Goal: Find specific page/section: Find specific page/section

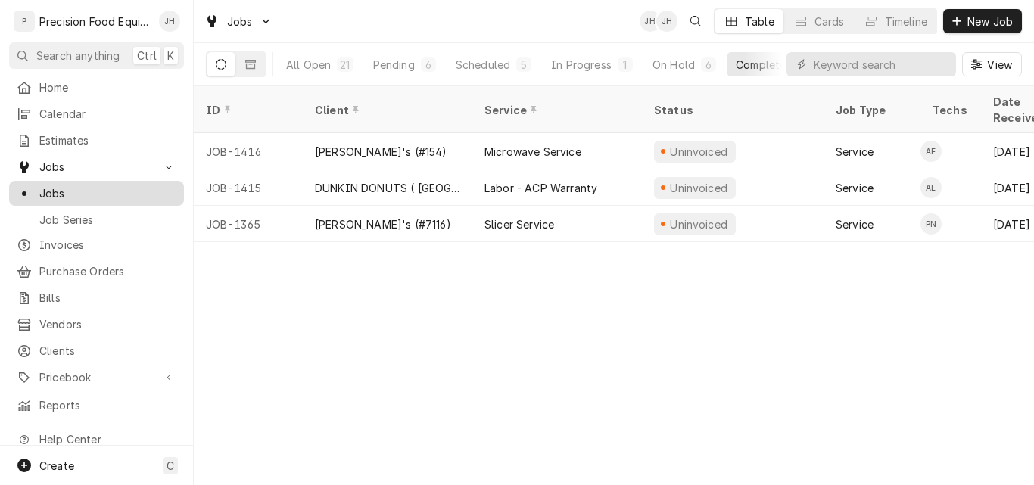
click at [76, 193] on span "Jobs" at bounding box center [107, 193] width 137 height 16
click at [82, 89] on span "Home" at bounding box center [107, 87] width 137 height 16
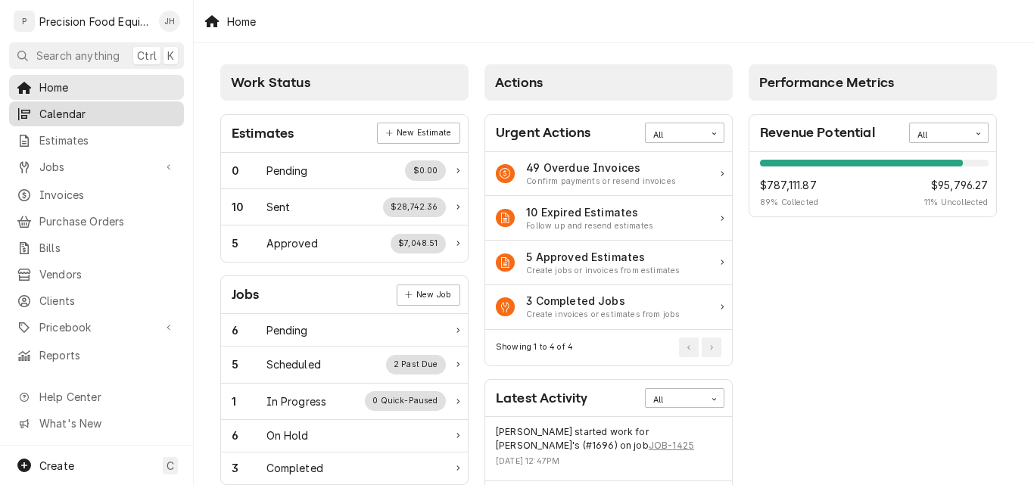
click at [70, 106] on span "Calendar" at bounding box center [107, 114] width 137 height 16
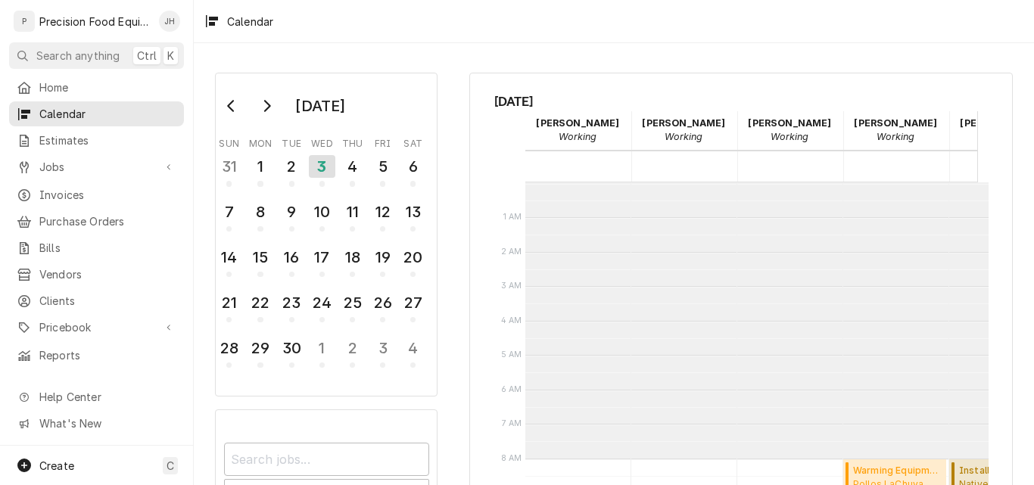
scroll to position [276, 0]
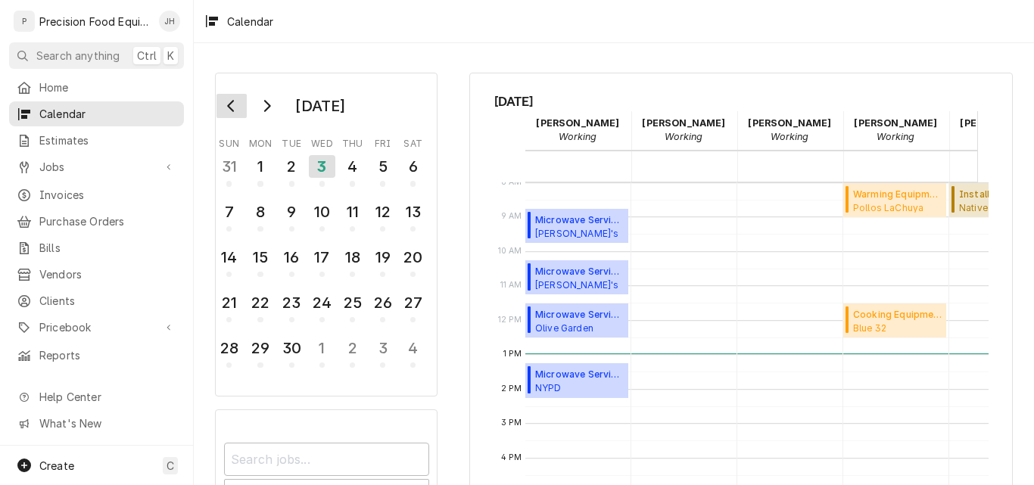
click at [235, 109] on icon "Go to previous month" at bounding box center [232, 106] width 12 height 12
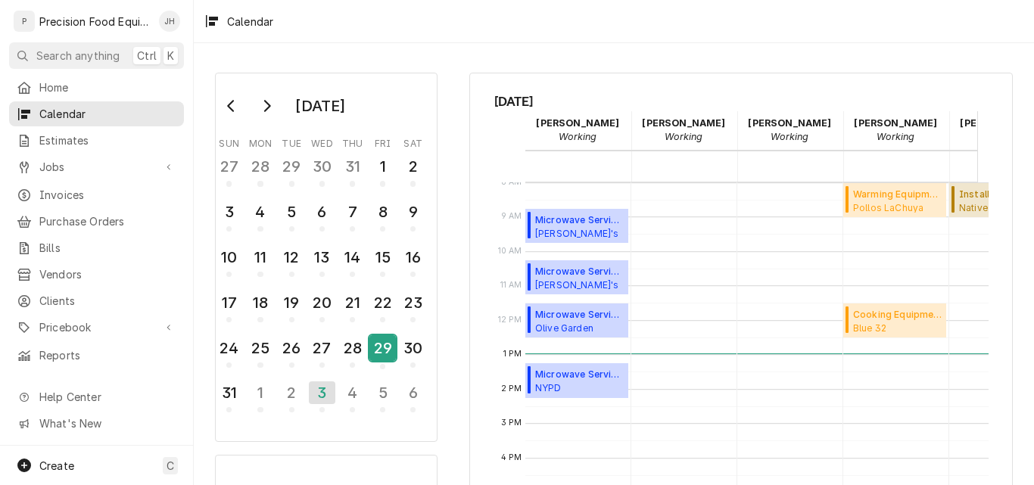
click at [387, 349] on div "29" at bounding box center [382, 348] width 26 height 26
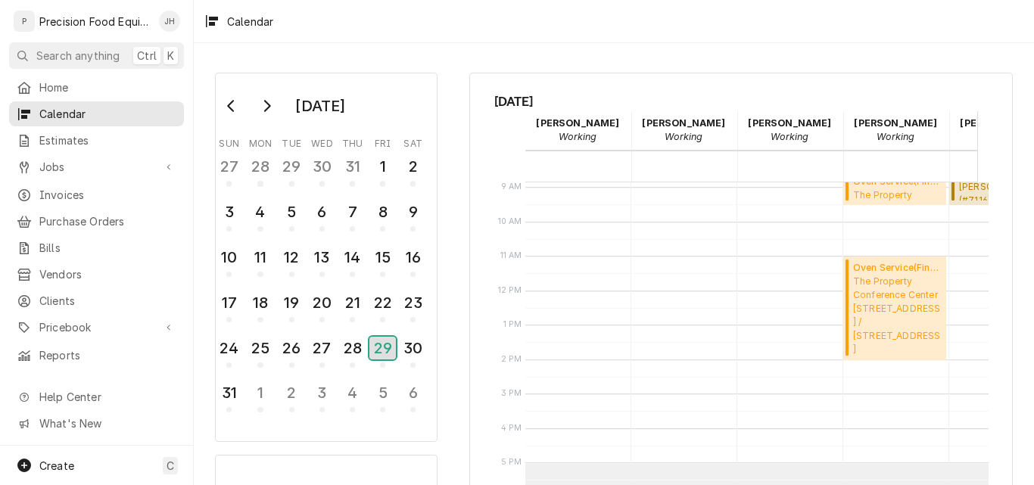
scroll to position [316, 0]
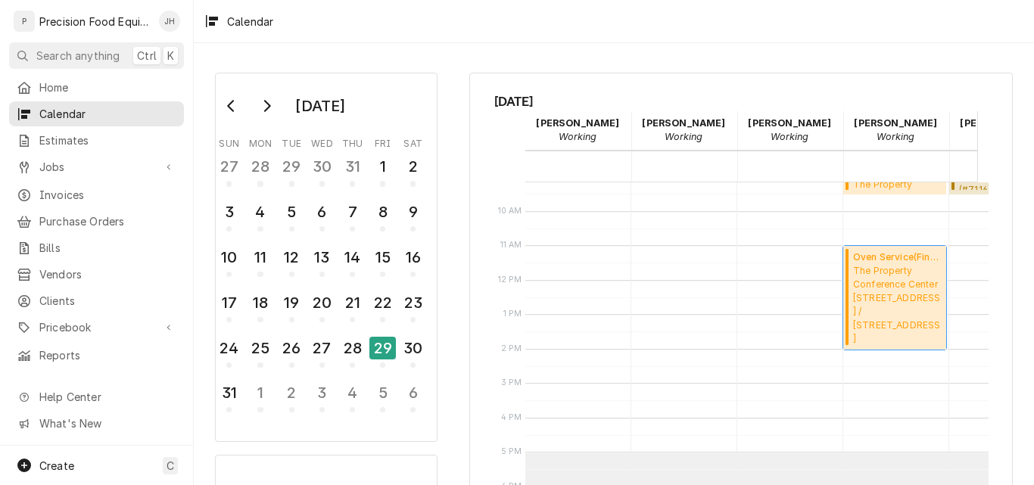
click at [907, 310] on span "The Property Conference Center 1251 W Gila Bend Hwy, Casa Grande, AZ 85193 / 12…" at bounding box center [897, 304] width 89 height 81
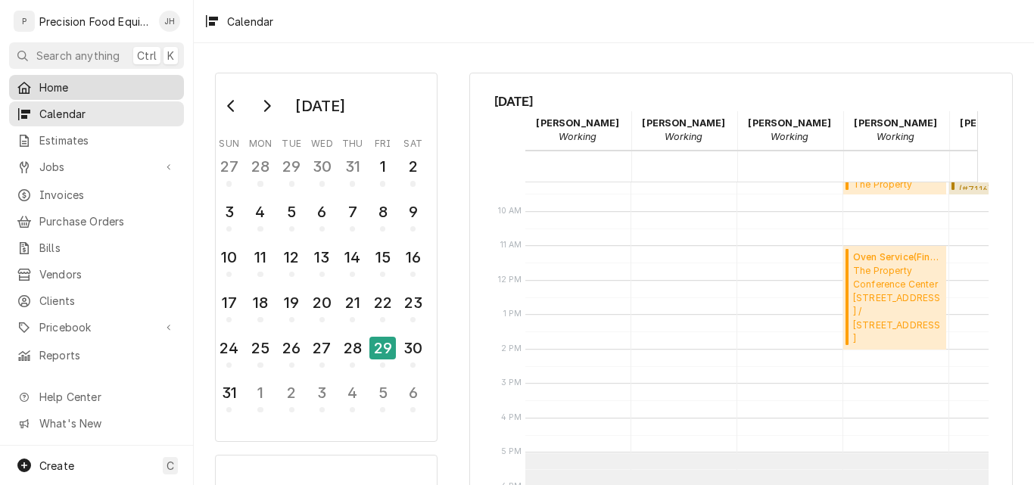
click at [61, 79] on span "Home" at bounding box center [107, 87] width 137 height 16
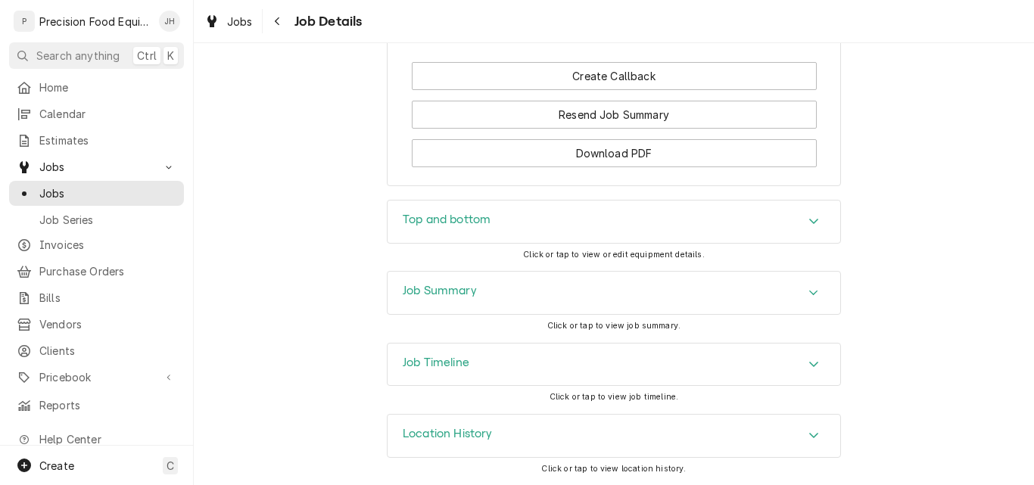
scroll to position [1697, 0]
click at [569, 292] on div "Job Summary" at bounding box center [614, 293] width 453 height 42
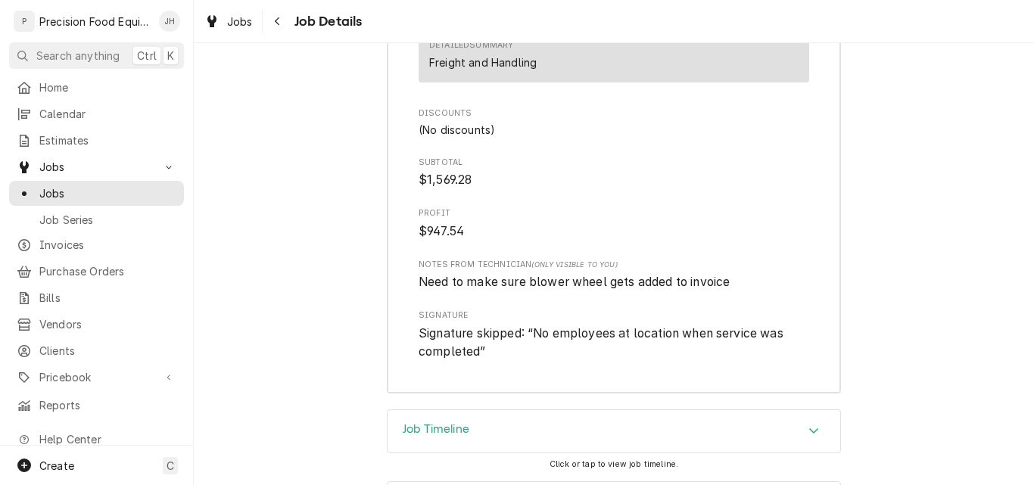
scroll to position [3710, 0]
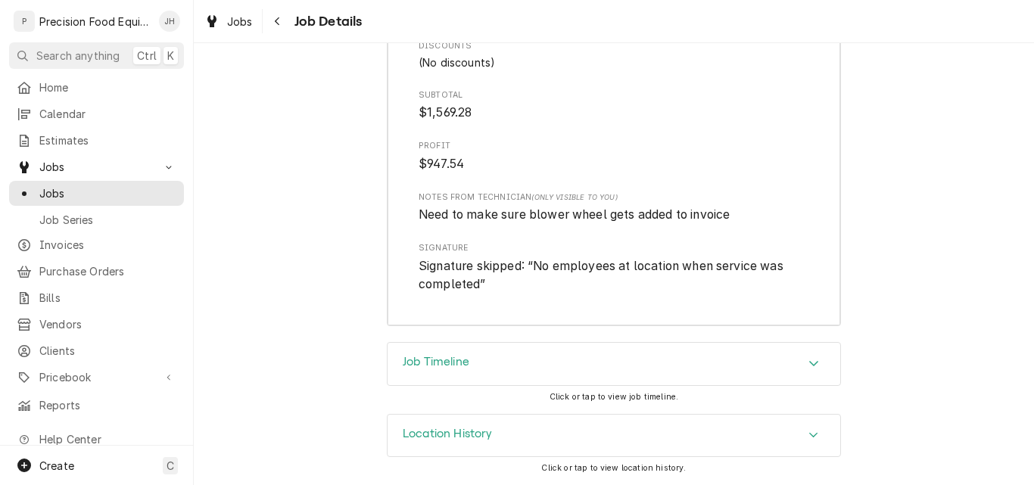
click at [526, 357] on div "Job Timeline" at bounding box center [614, 364] width 453 height 42
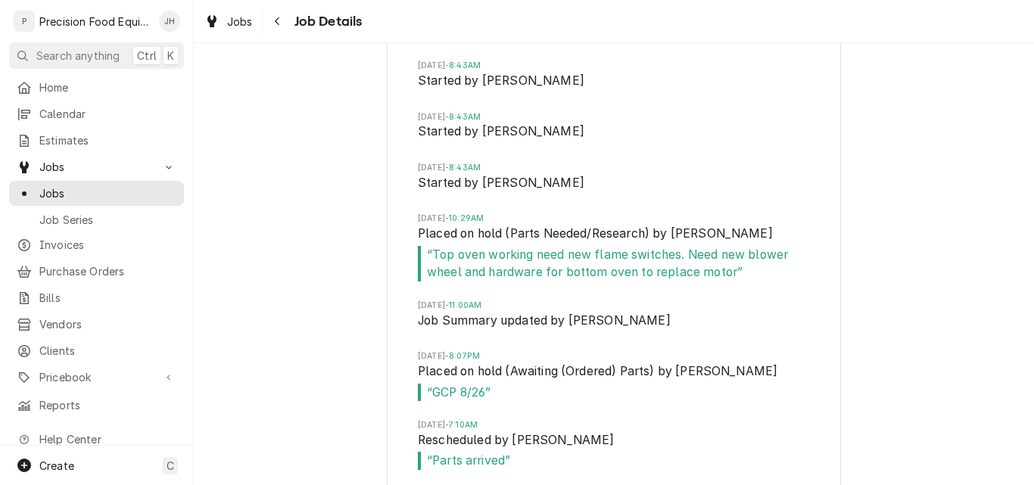
scroll to position [5906, 0]
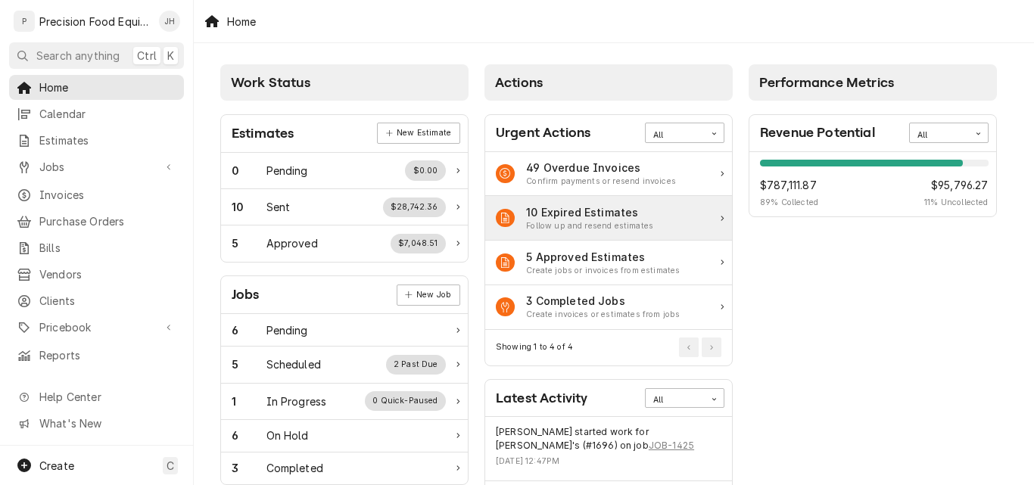
scroll to position [151, 0]
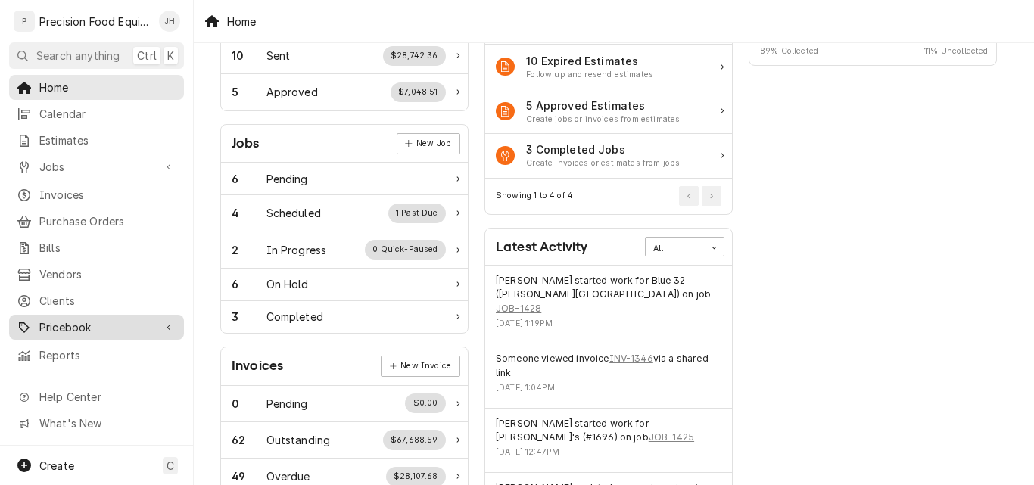
click at [82, 319] on span "Pricebook" at bounding box center [96, 327] width 114 height 16
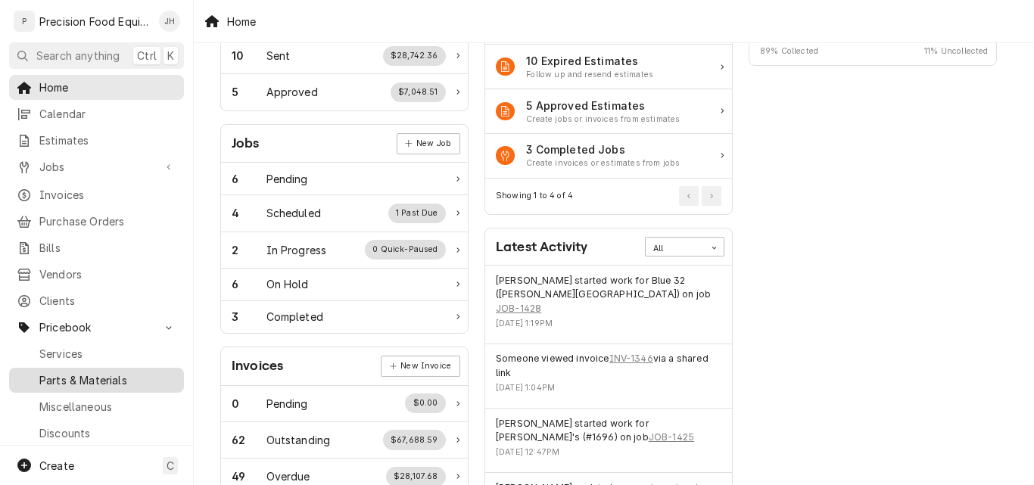
click at [63, 372] on span "Parts & Materials" at bounding box center [107, 380] width 137 height 16
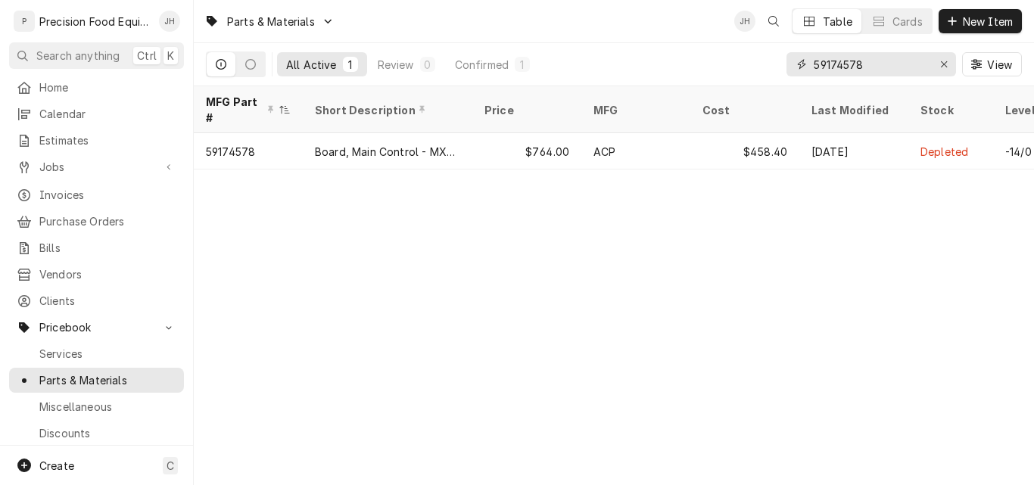
drag, startPoint x: 883, startPoint y: 64, endPoint x: 772, endPoint y: 62, distance: 111.3
click at [772, 62] on div "All Active 1 Review 0 Confirmed 1 59174578 View" at bounding box center [614, 64] width 816 height 42
paste input "KE53838-32"
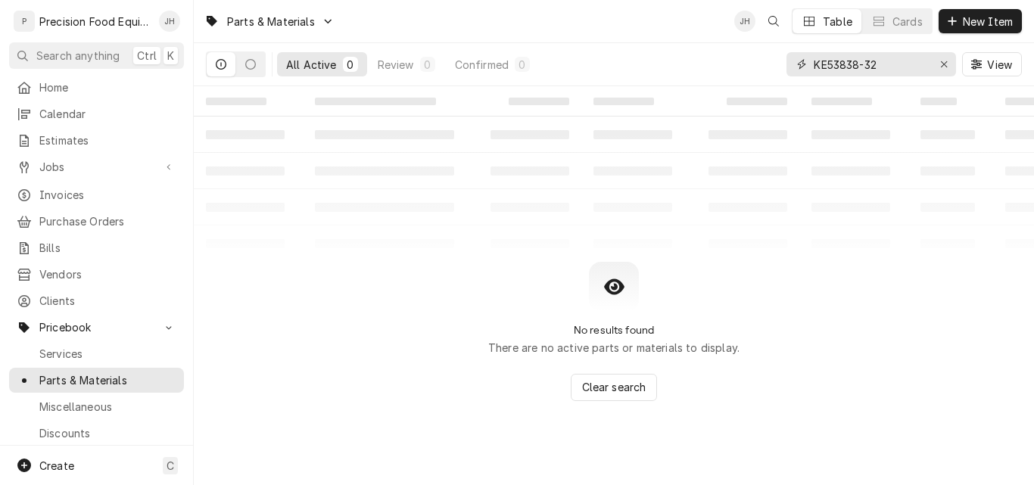
type input "KE53838-32"
